Goal: Information Seeking & Learning: Learn about a topic

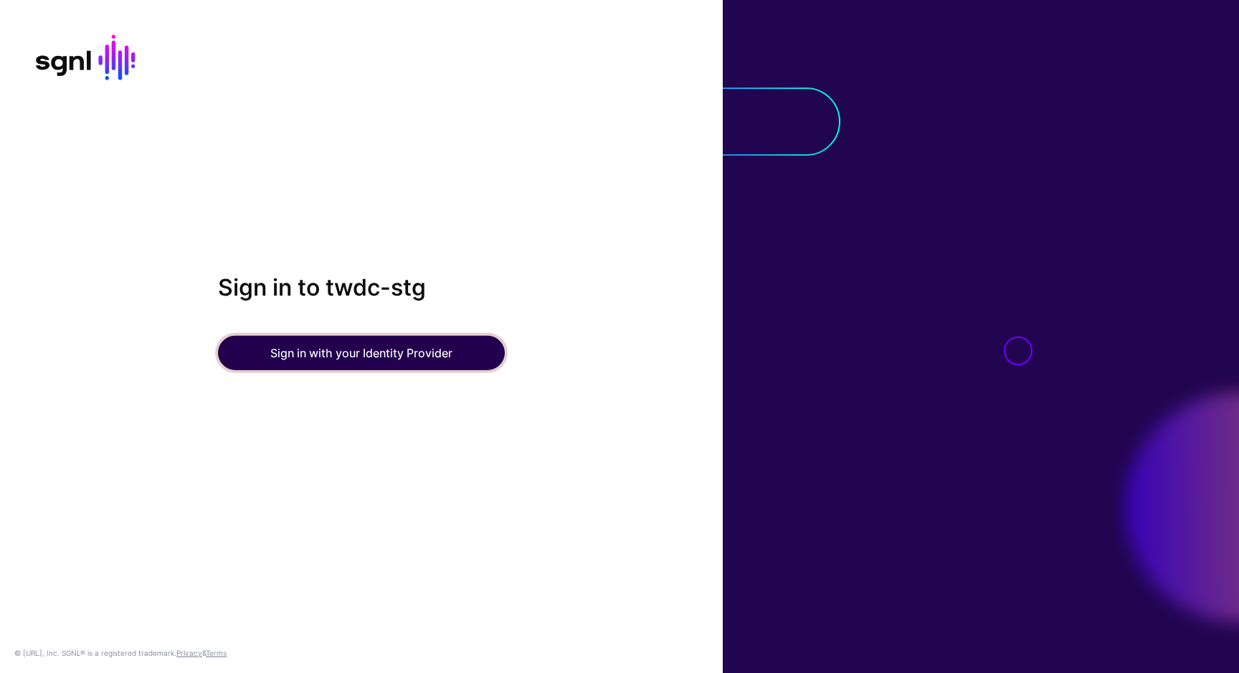
click at [443, 367] on button "Sign in with your Identity Provider" at bounding box center [361, 353] width 287 height 34
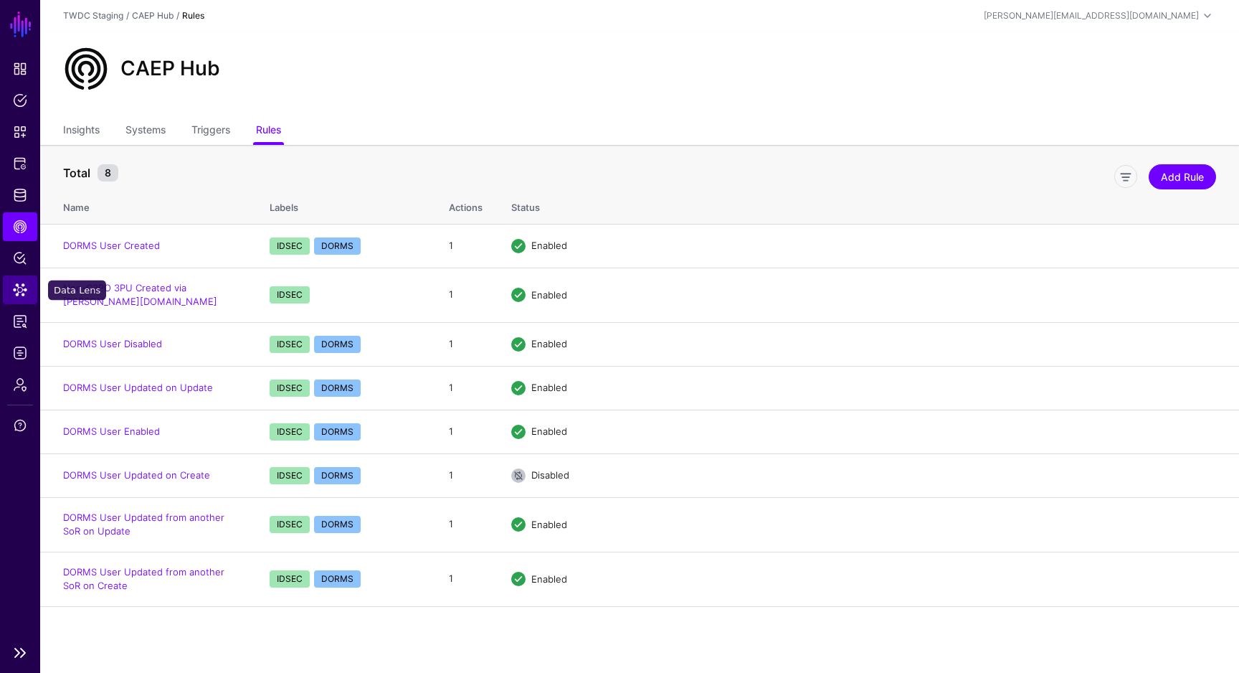
click at [27, 284] on link "Data Lens" at bounding box center [20, 289] width 34 height 29
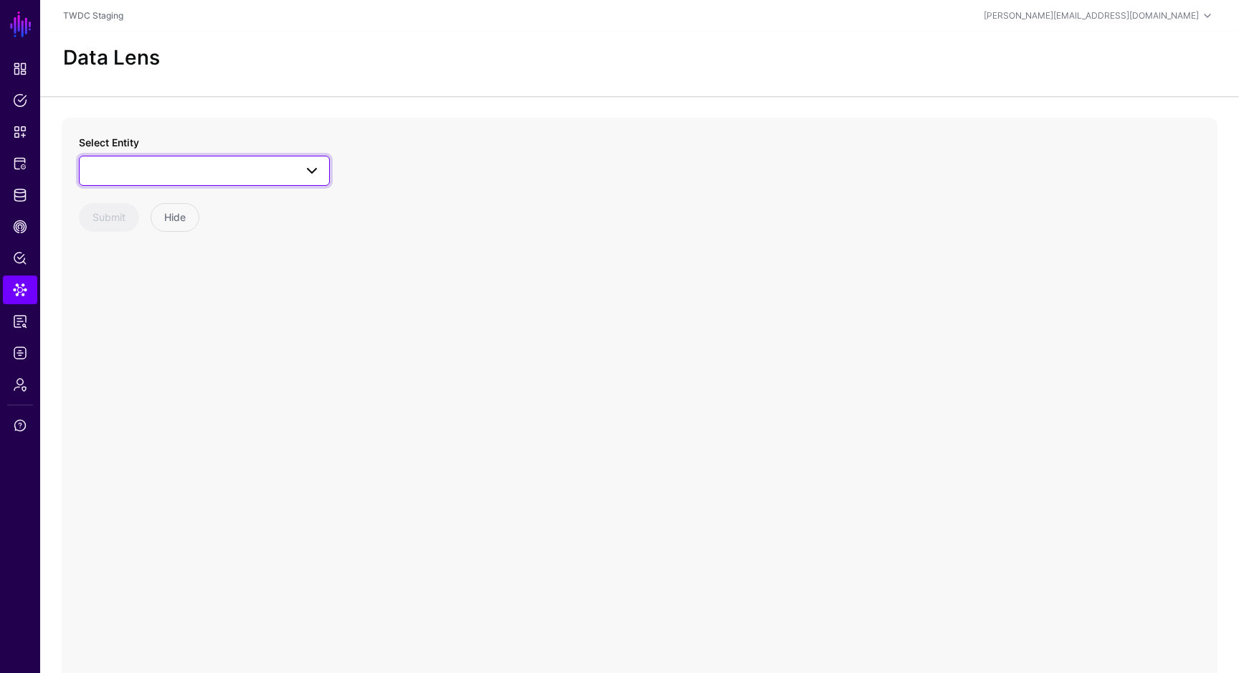
click at [284, 166] on span at bounding box center [204, 170] width 232 height 17
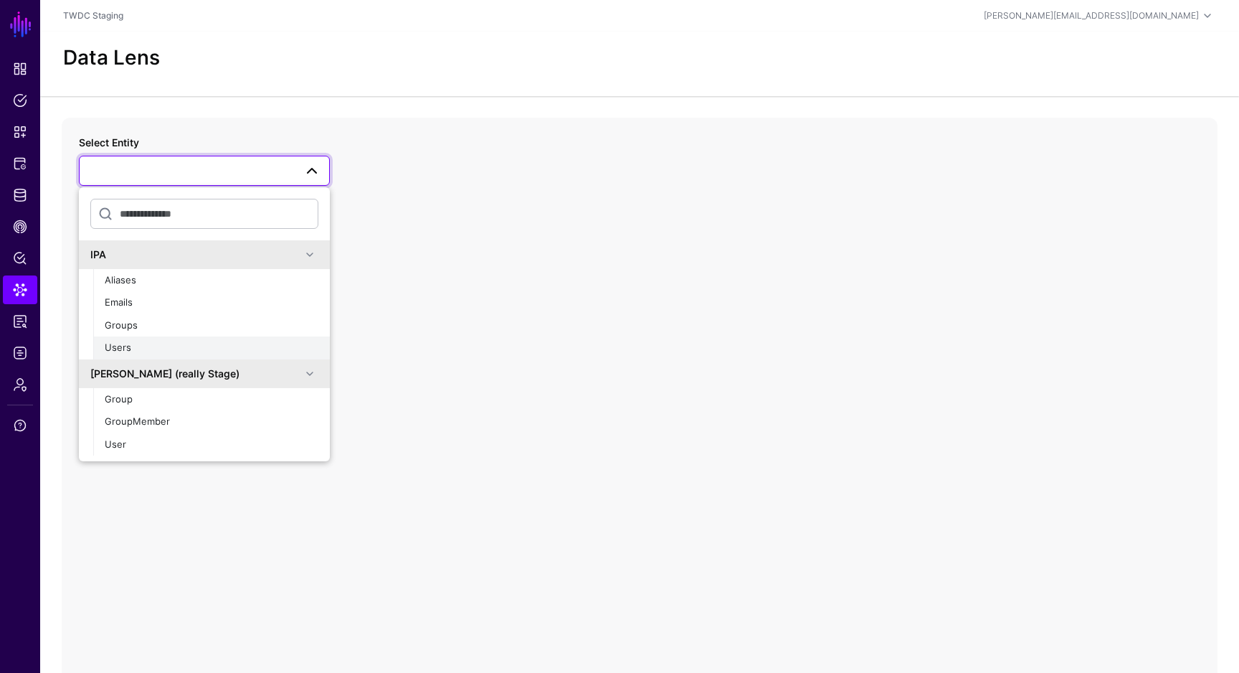
click at [224, 336] on button "Users" at bounding box center [211, 347] width 237 height 23
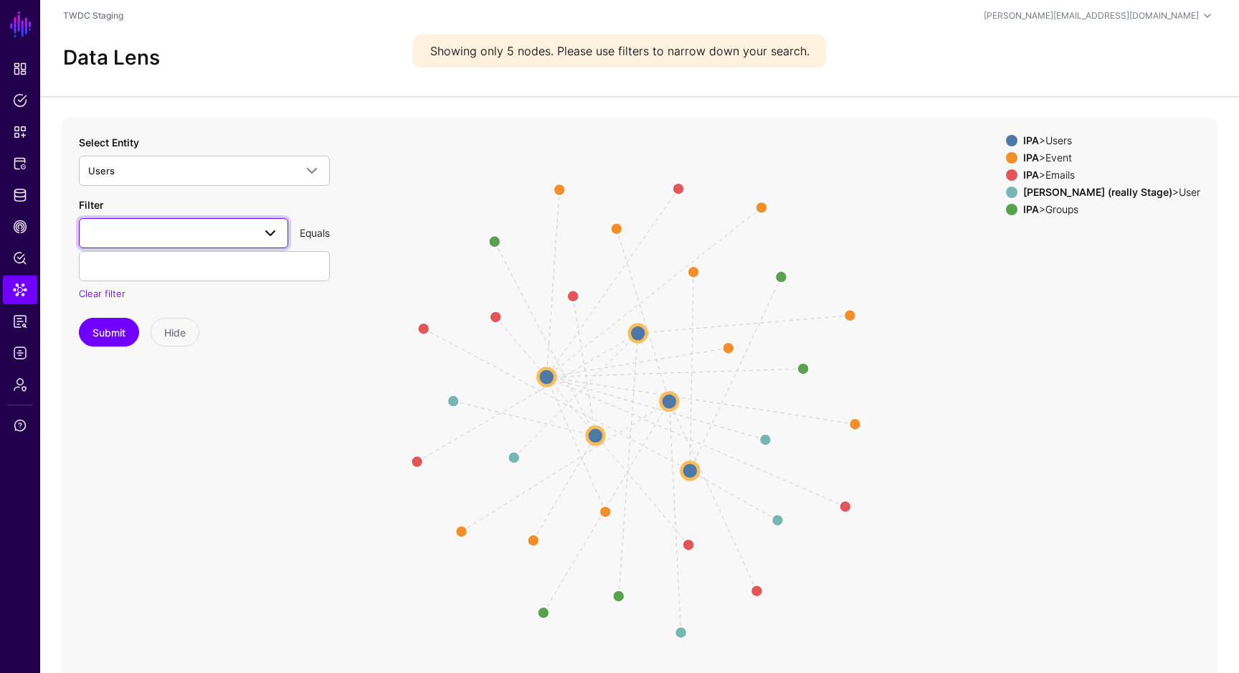
click at [270, 227] on span at bounding box center [270, 232] width 17 height 17
click at [351, 412] on icon "changed changed parent parent same_as parent changed same_as parent same_as par…" at bounding box center [640, 405] width 1156 height 574
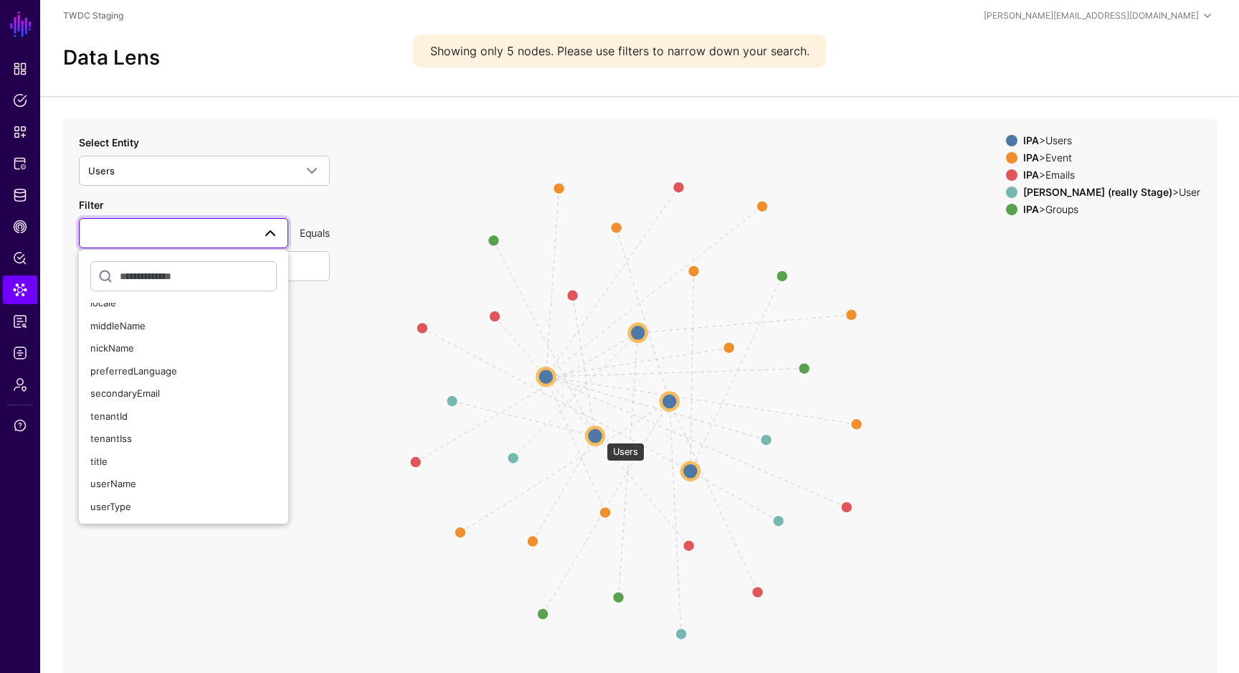
click at [599, 435] on circle at bounding box center [595, 435] width 17 height 17
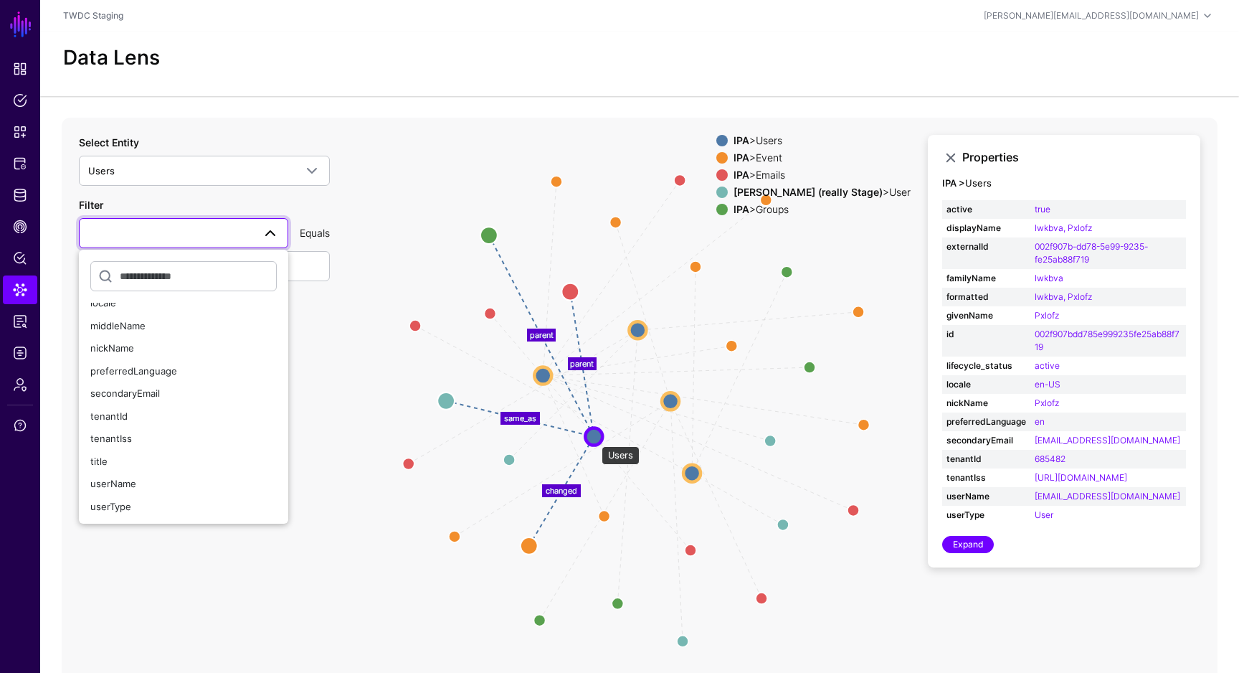
click at [594, 439] on circle at bounding box center [593, 435] width 17 height 17
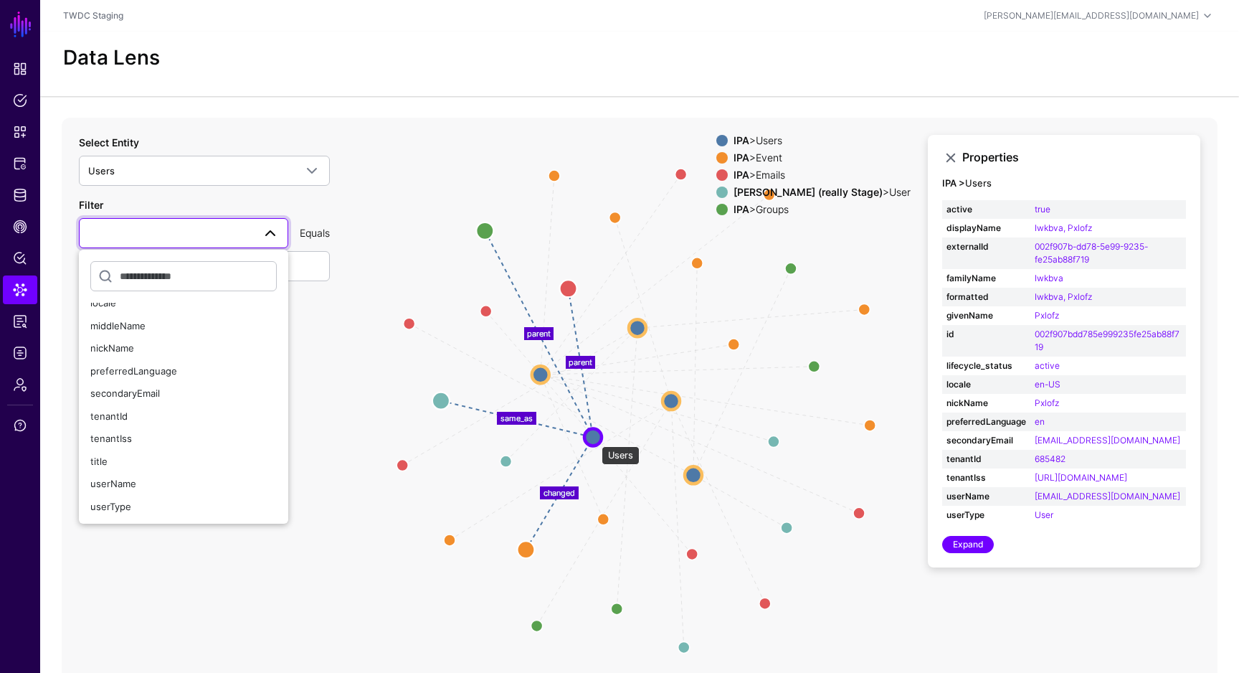
click at [594, 439] on circle at bounding box center [592, 436] width 17 height 17
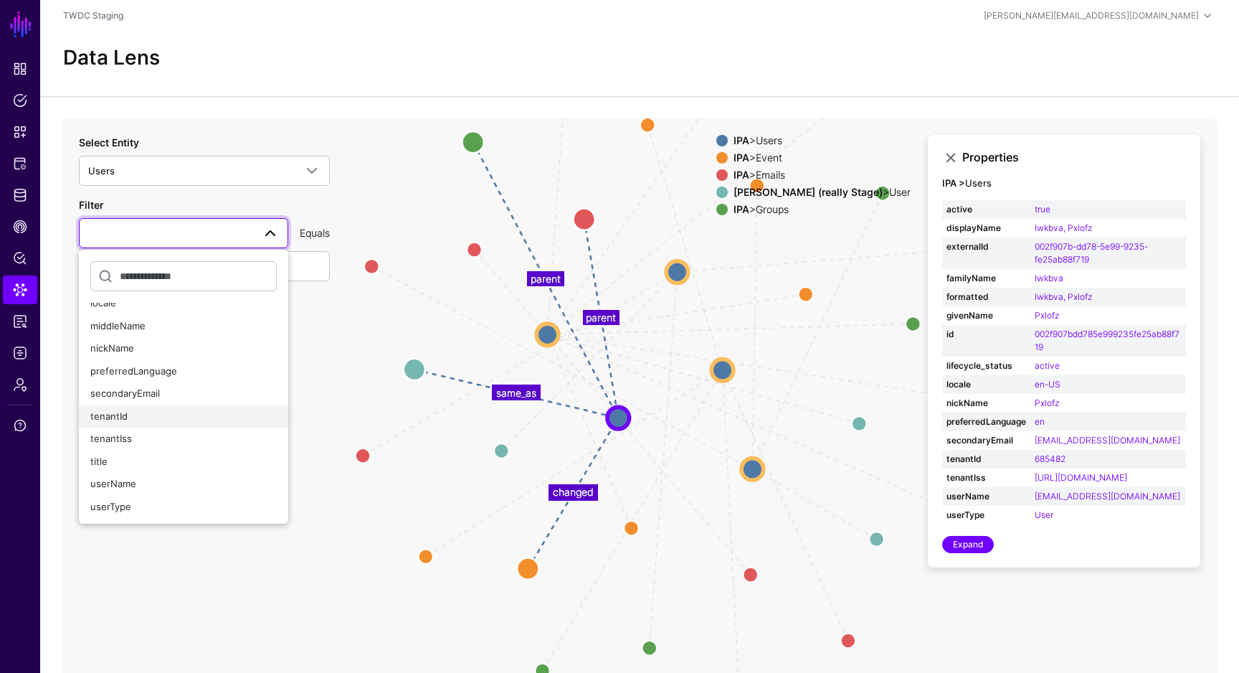
click at [164, 417] on div "tenantId" at bounding box center [183, 416] width 186 height 14
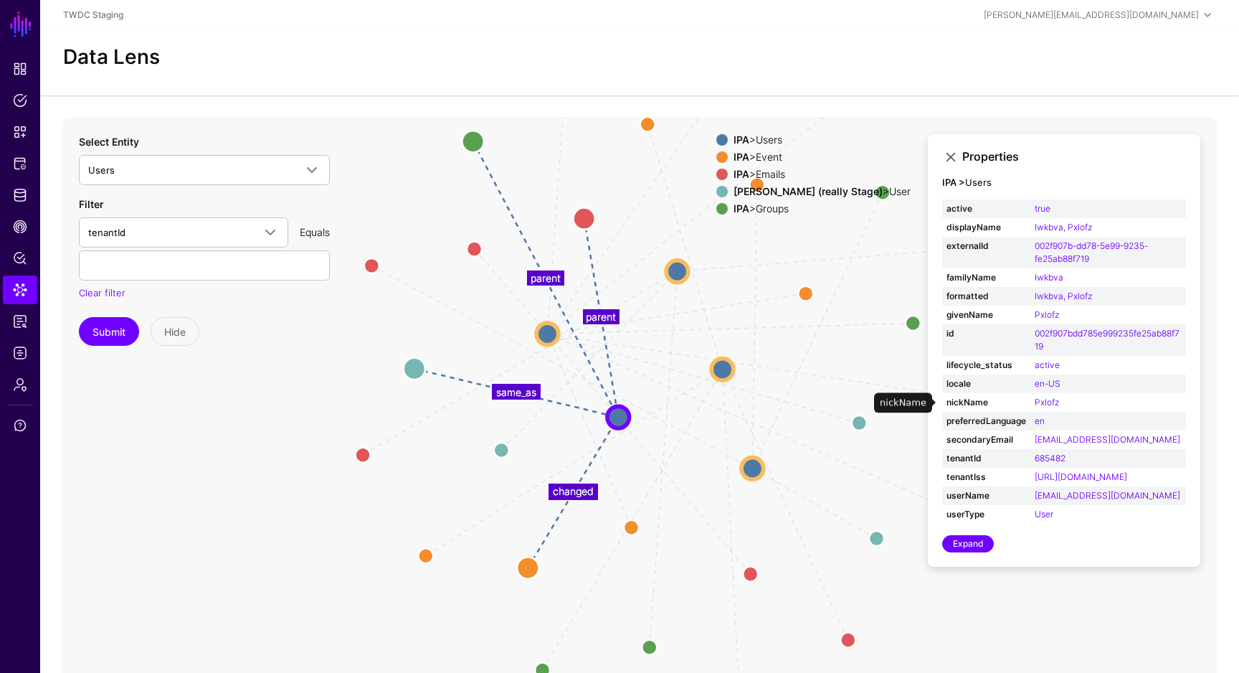
scroll to position [0, 0]
click at [584, 218] on circle at bounding box center [584, 219] width 22 height 22
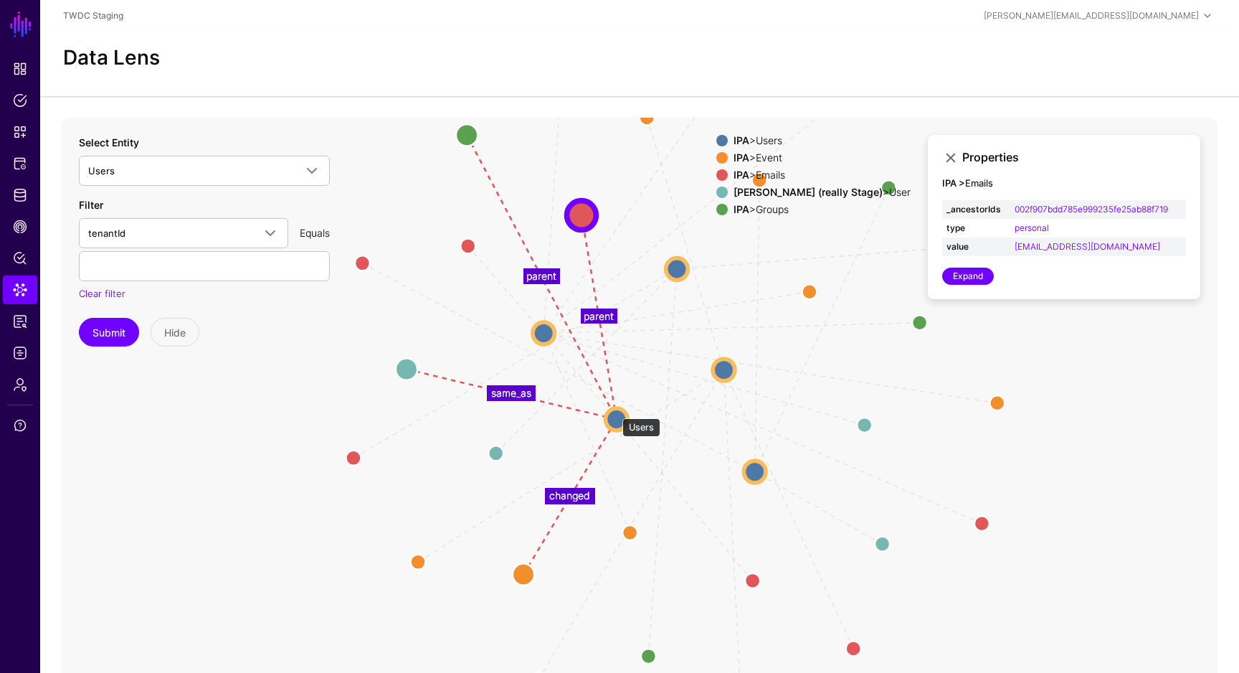
click at [615, 412] on circle at bounding box center [616, 419] width 22 height 22
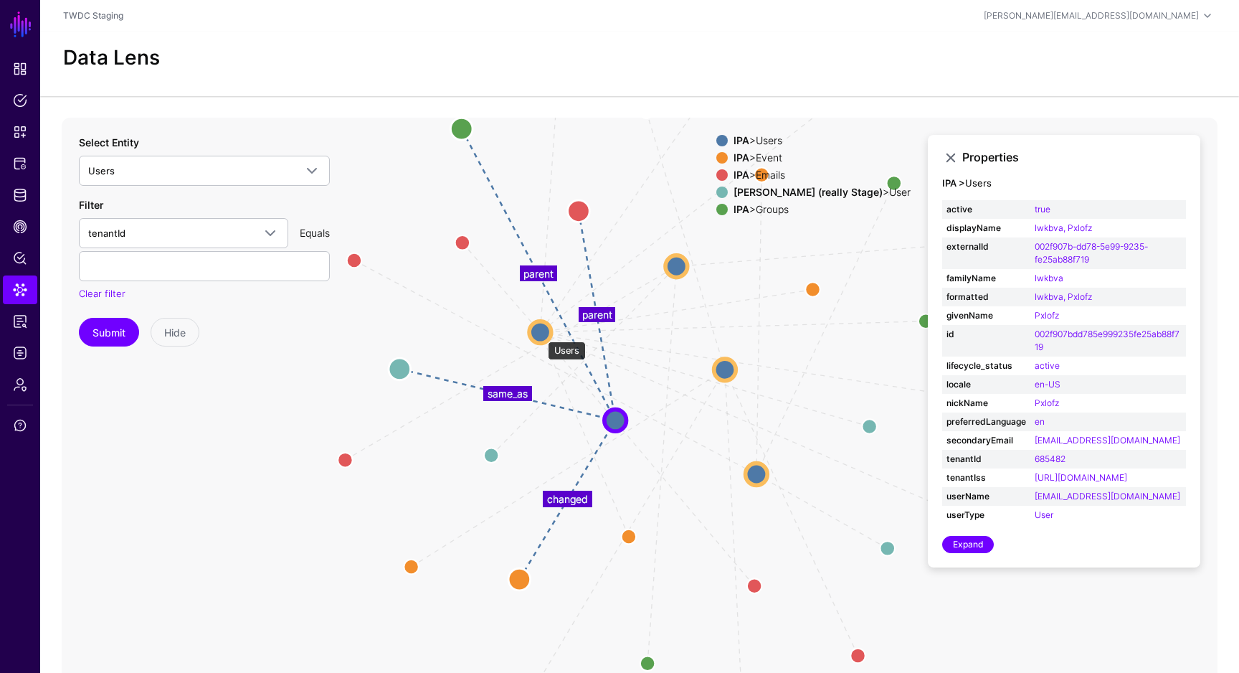
click at [541, 334] on circle at bounding box center [540, 332] width 22 height 22
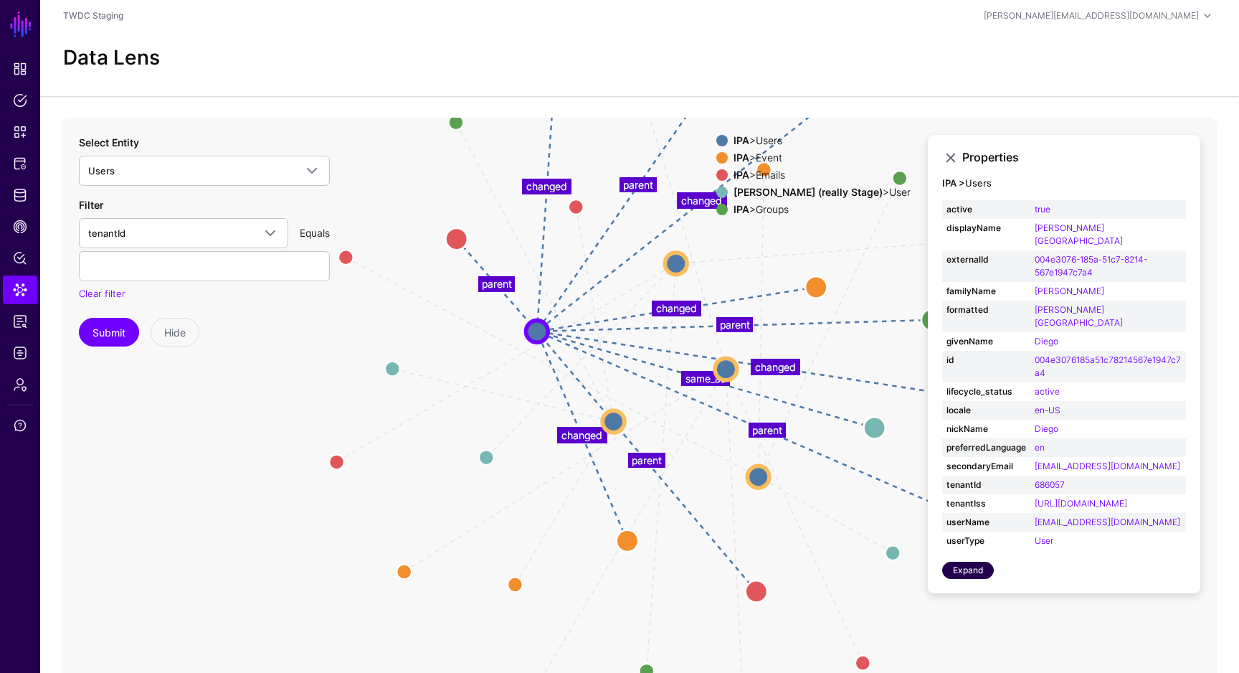
click at [981, 561] on link "Expand" at bounding box center [968, 569] width 52 height 17
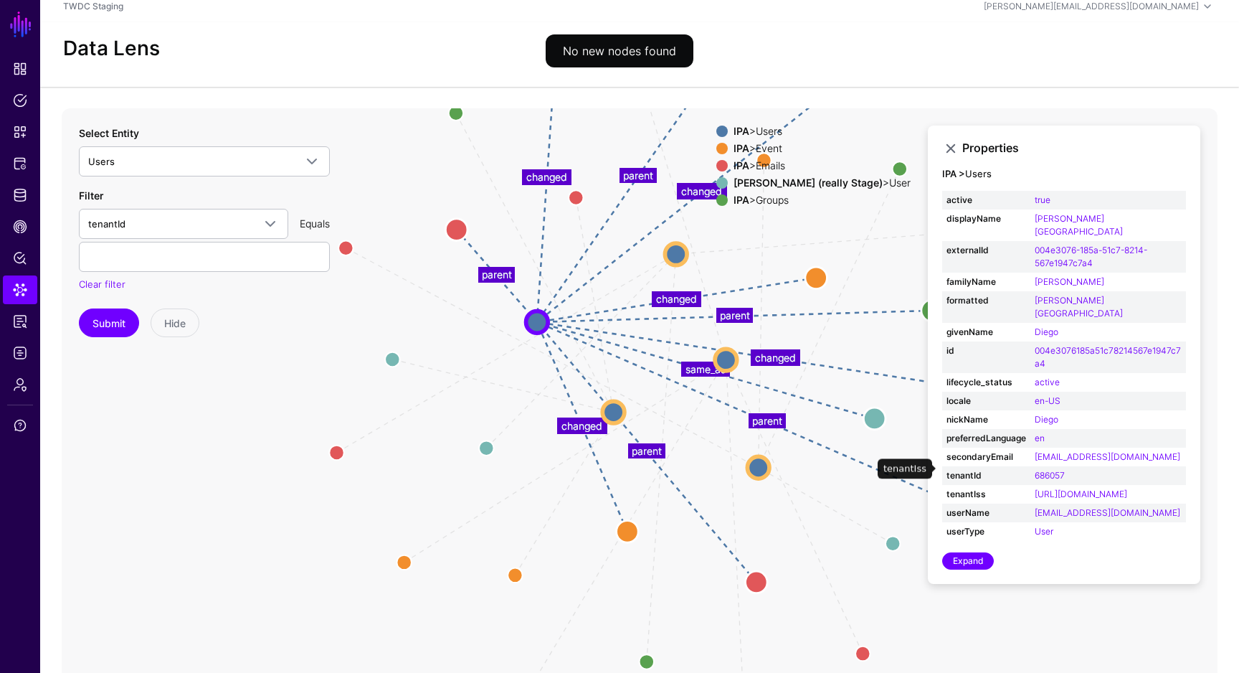
scroll to position [8, 0]
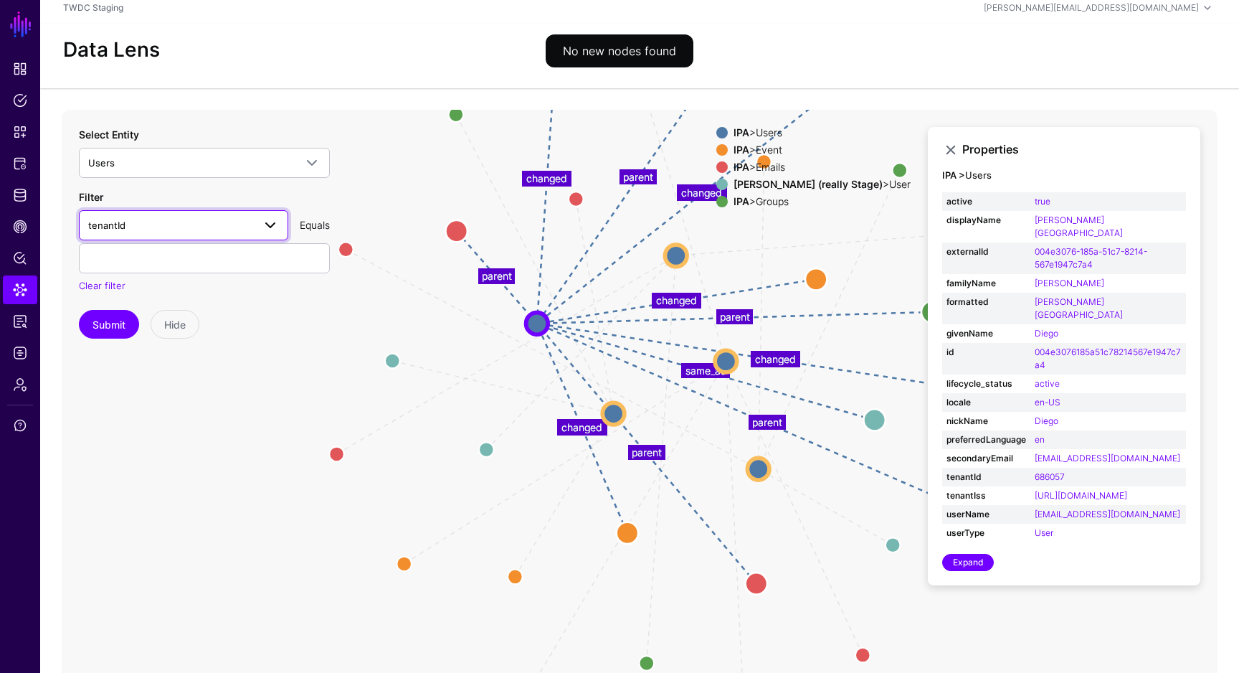
click at [265, 225] on span at bounding box center [270, 225] width 17 height 17
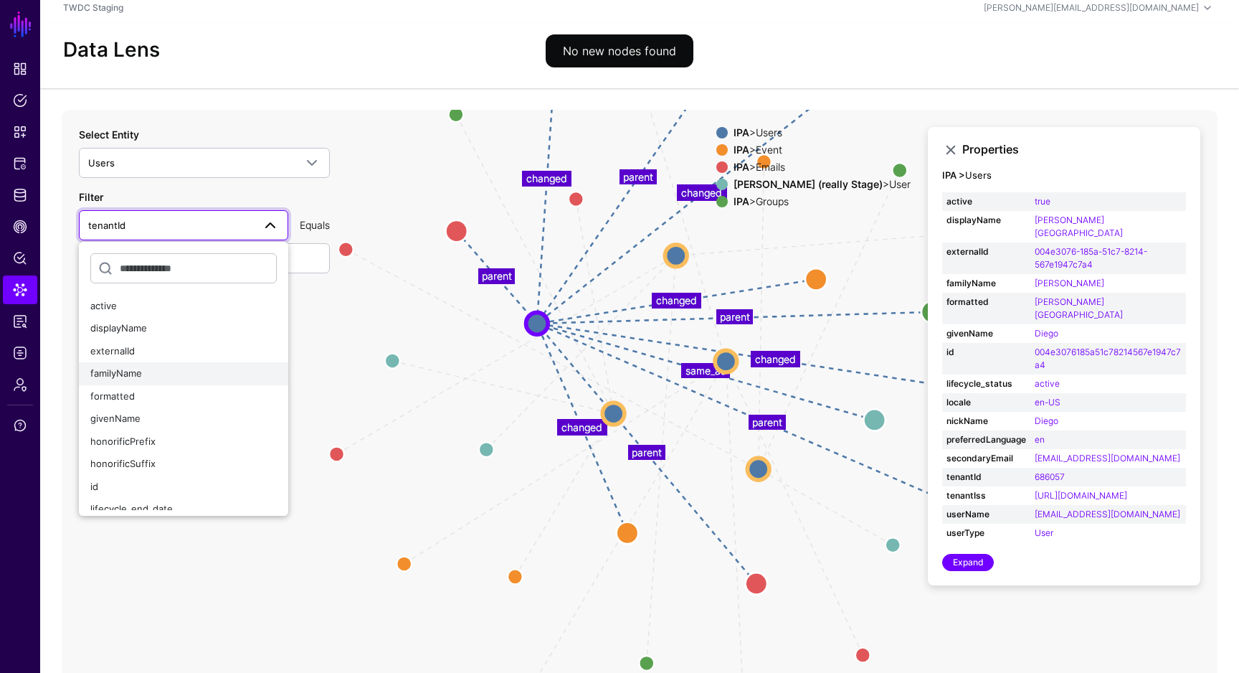
click at [226, 365] on button "familyName" at bounding box center [183, 373] width 209 height 23
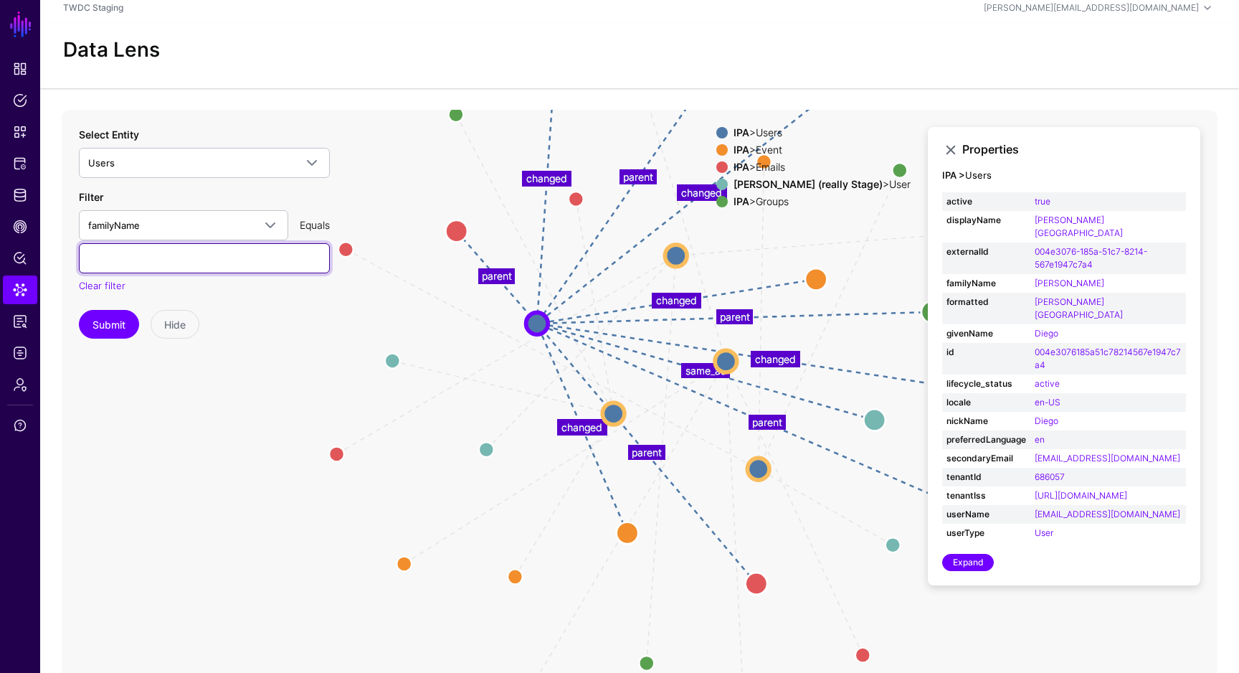
click at [227, 265] on input "text" at bounding box center [204, 258] width 251 height 30
paste input "**********"
click at [123, 325] on button "Submit" at bounding box center [109, 324] width 60 height 29
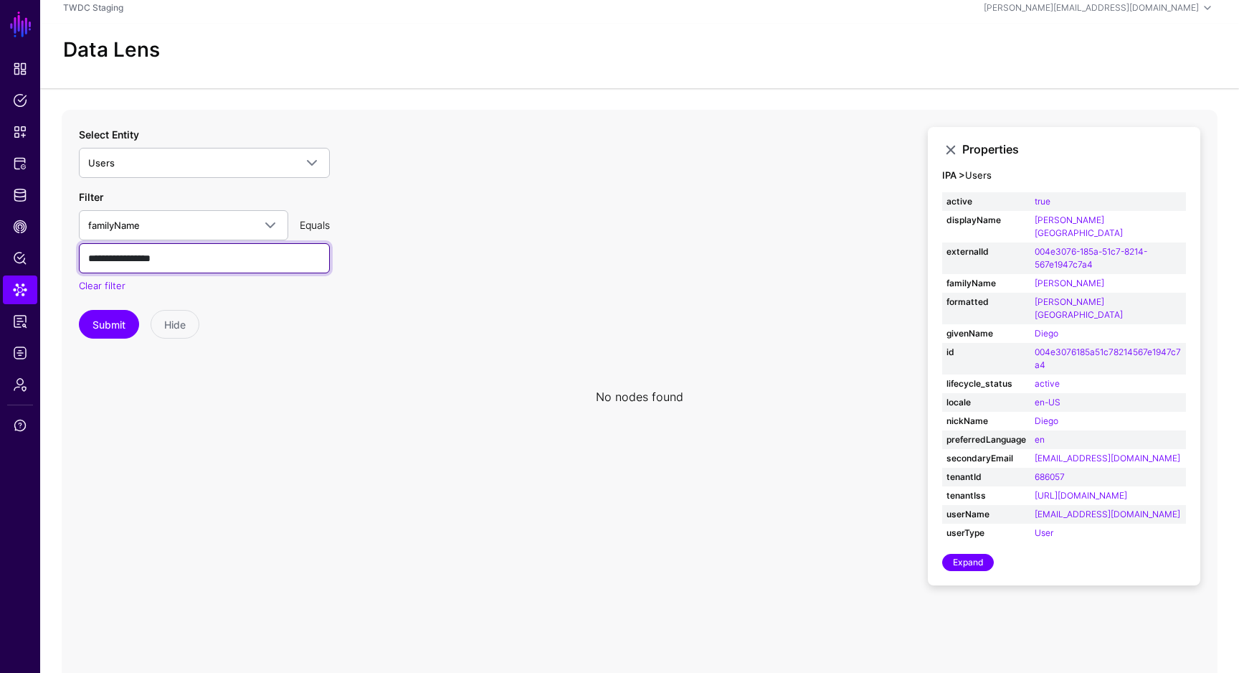
click at [163, 265] on input "**********" at bounding box center [204, 258] width 251 height 30
paste input "text"
type input "*******"
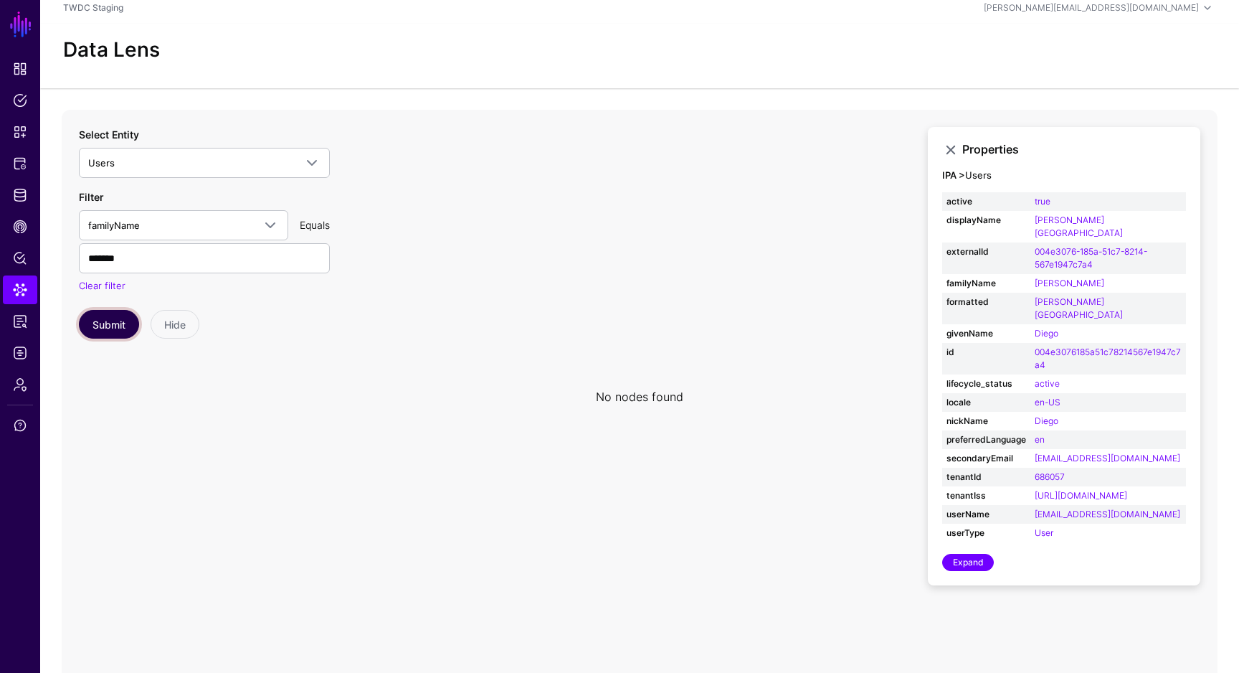
click at [126, 322] on button "Submit" at bounding box center [109, 324] width 60 height 29
click at [132, 324] on button "Submit" at bounding box center [109, 324] width 60 height 29
click at [951, 145] on link at bounding box center [950, 149] width 17 height 17
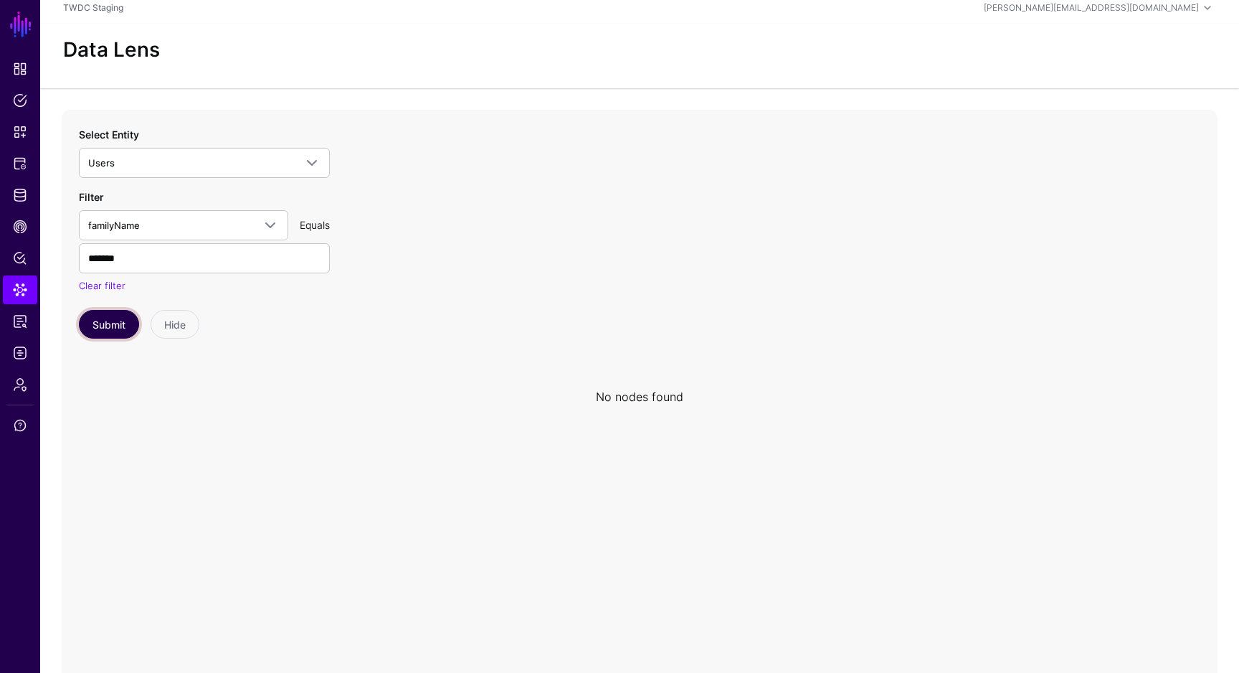
click at [107, 333] on button "Submit" at bounding box center [109, 324] width 60 height 29
click at [143, 223] on span "familyName" at bounding box center [170, 225] width 165 height 16
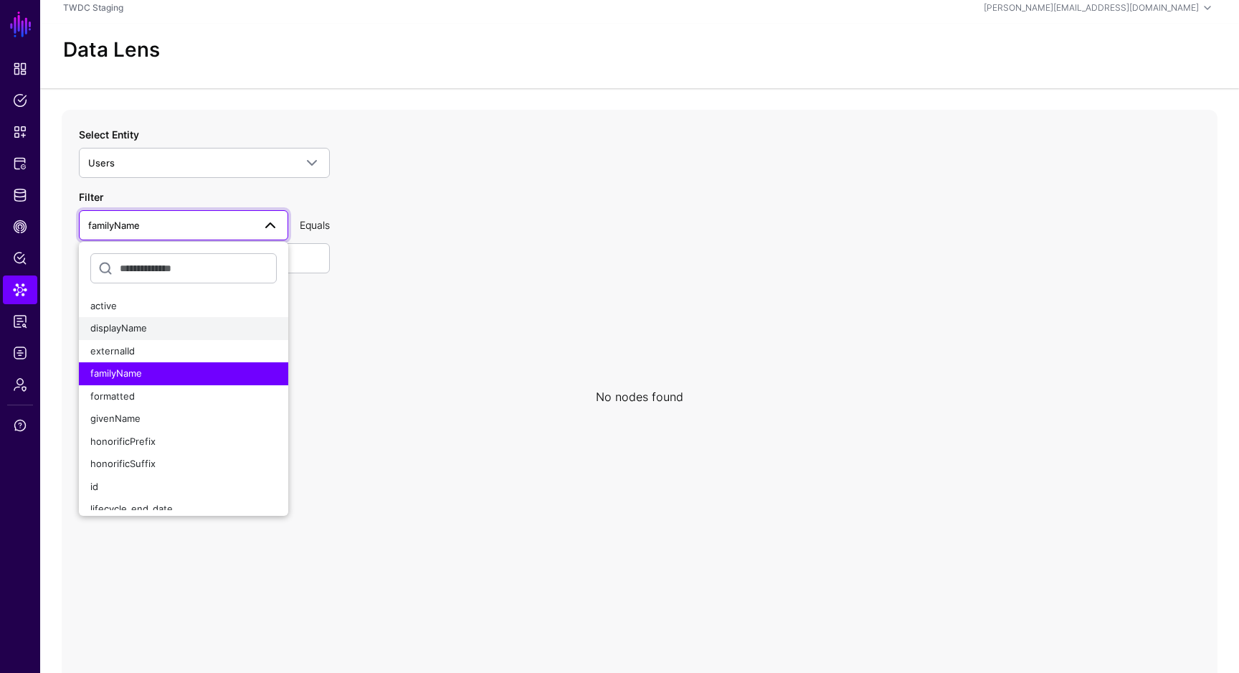
click at [197, 336] on button "displayName" at bounding box center [183, 328] width 209 height 23
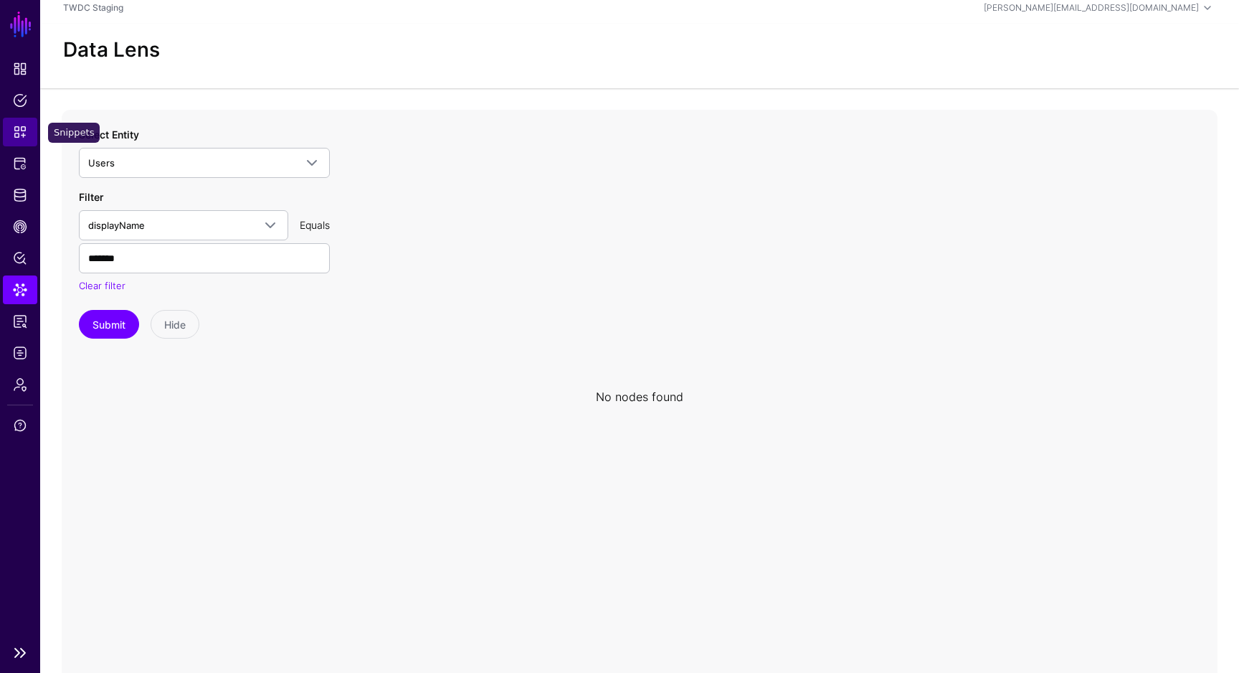
click at [21, 141] on link "Snippets" at bounding box center [20, 132] width 34 height 29
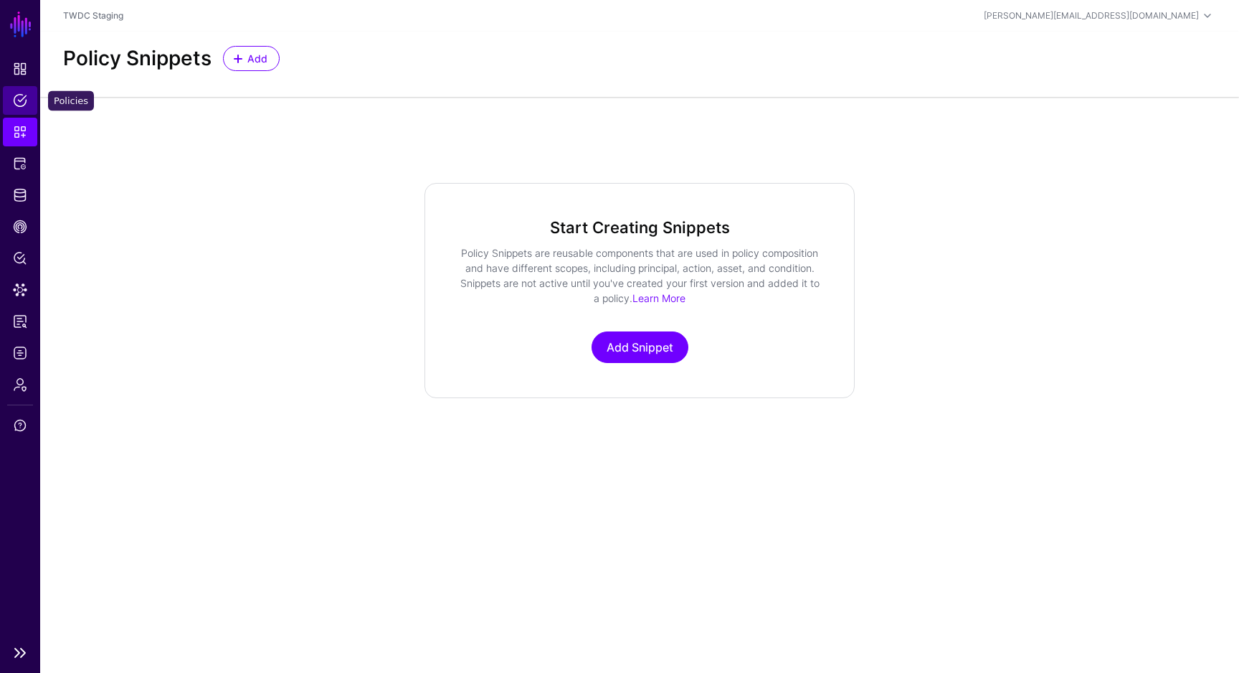
click at [23, 103] on span "Policies" at bounding box center [20, 100] width 14 height 14
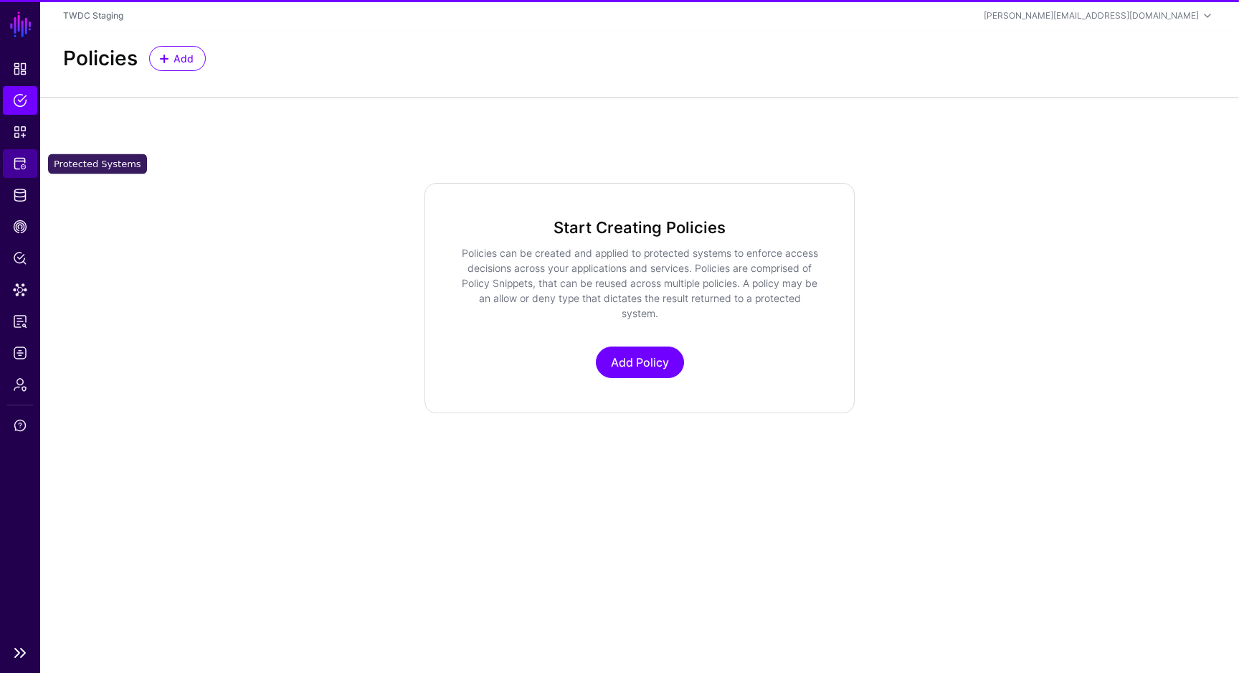
click at [30, 163] on link "Protected Systems" at bounding box center [20, 163] width 34 height 29
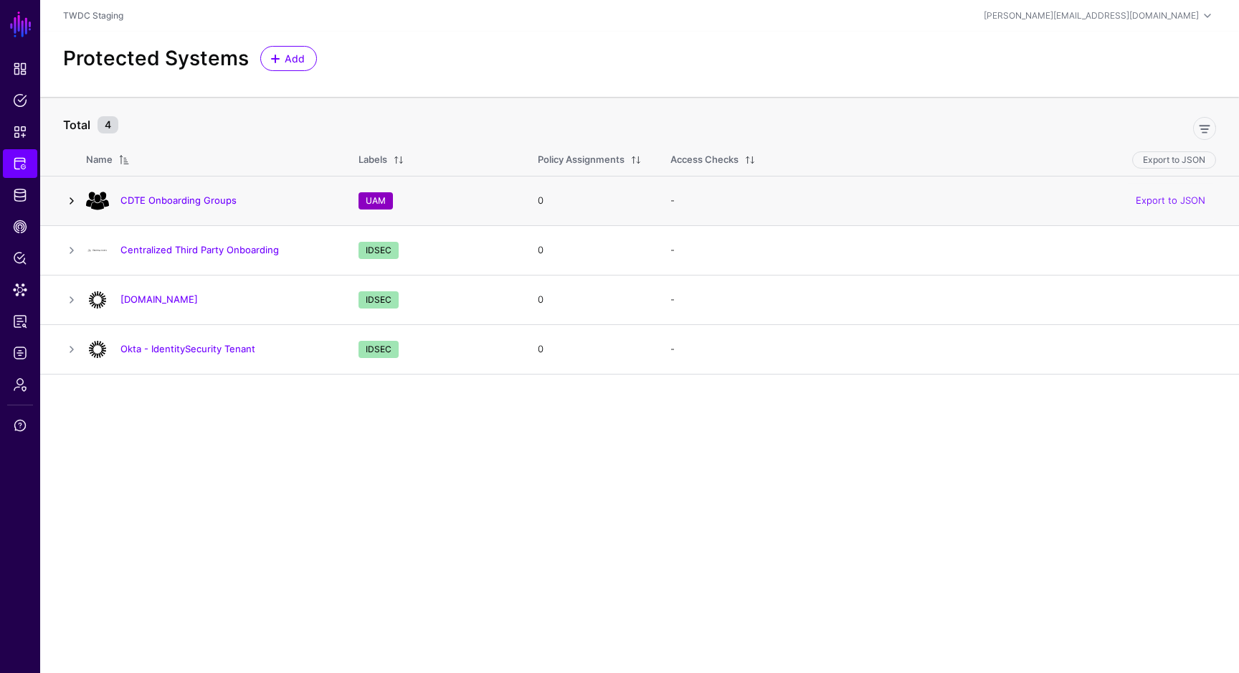
click at [70, 205] on link at bounding box center [71, 200] width 17 height 17
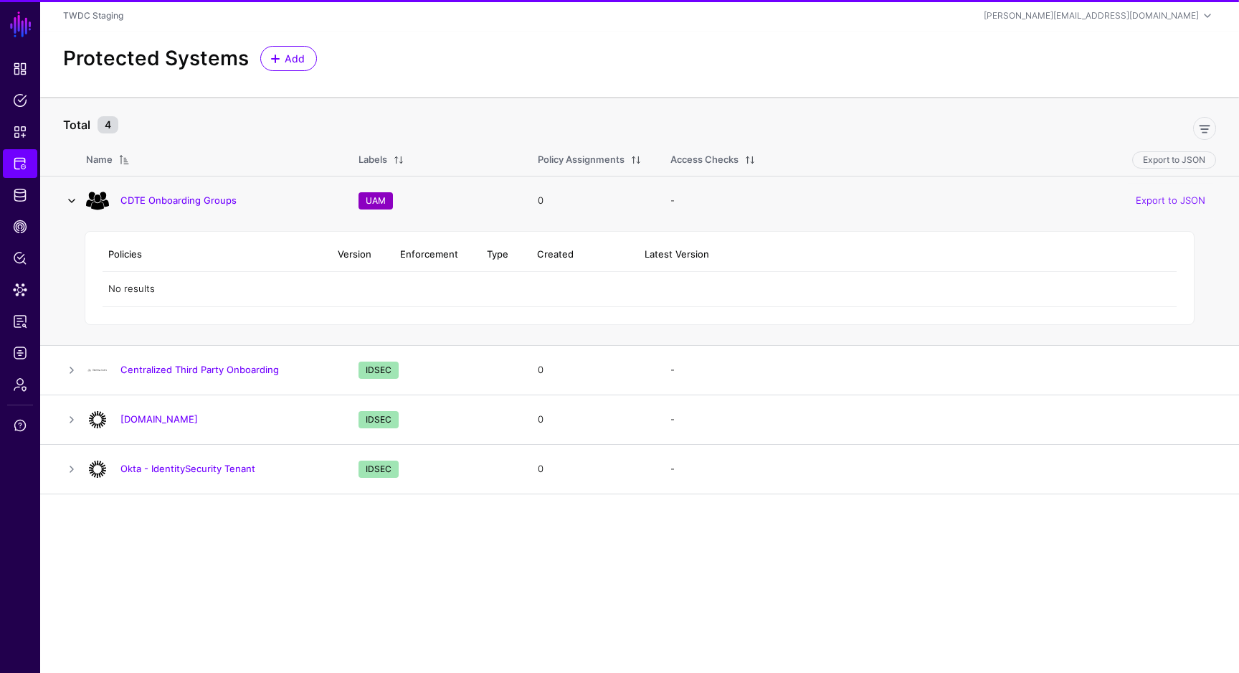
click at [70, 205] on link at bounding box center [71, 200] width 17 height 17
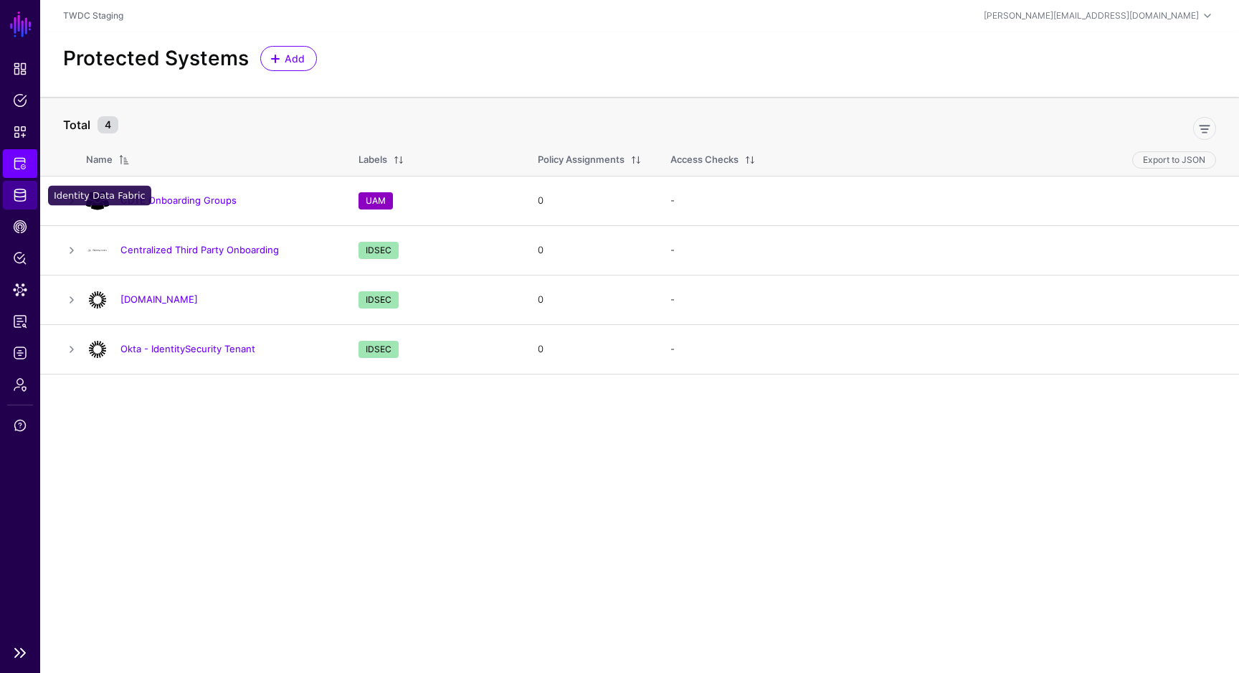
click at [21, 191] on span "Identity Data Fabric" at bounding box center [20, 195] width 14 height 14
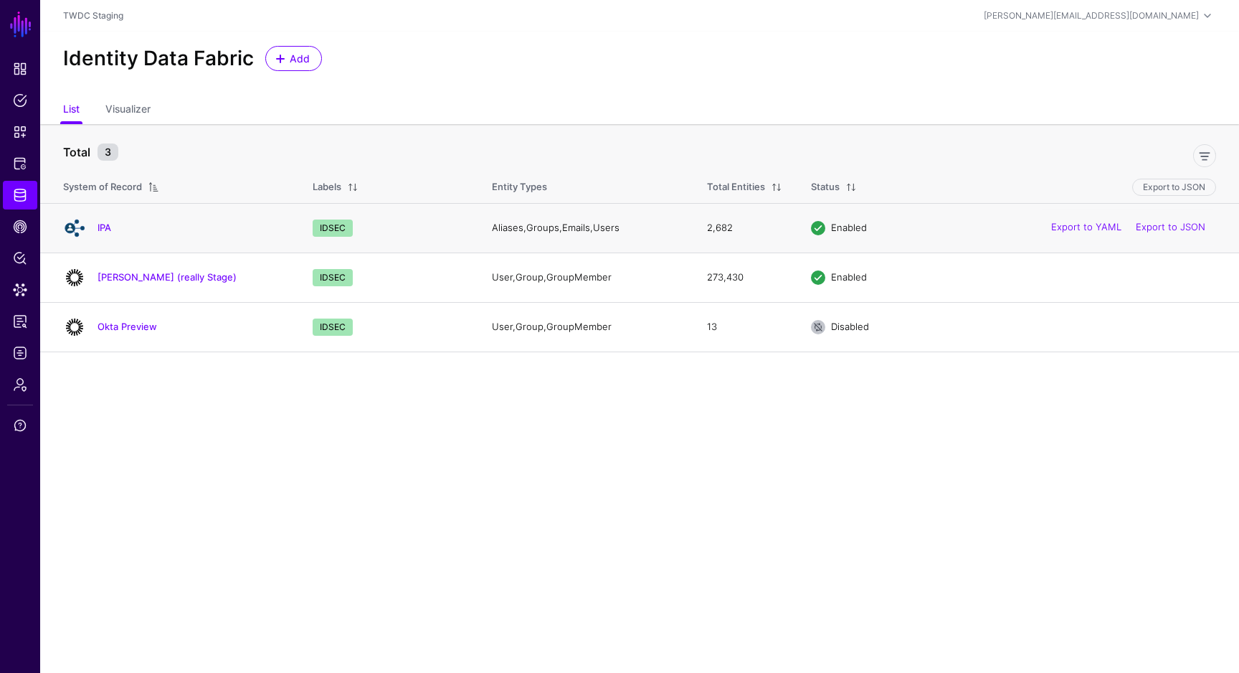
click at [113, 222] on h4 "IPA" at bounding box center [191, 227] width 186 height 13
